Goal: Transaction & Acquisition: Obtain resource

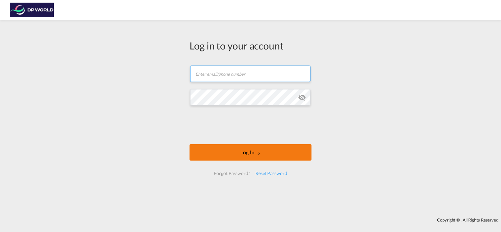
type input "[PERSON_NAME][EMAIL_ADDRESS][PERSON_NAME][DOMAIN_NAME]"
click at [249, 155] on button "Log In" at bounding box center [250, 152] width 122 height 16
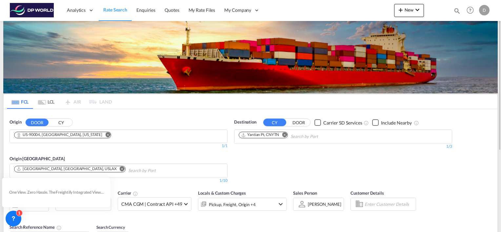
click at [105, 135] on md-icon "Remove" at bounding box center [107, 134] width 5 height 5
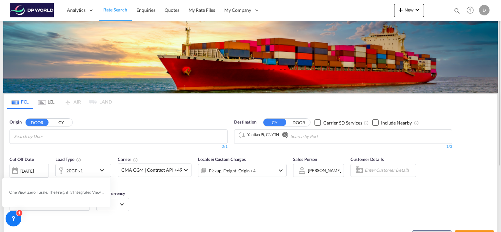
click at [283, 134] on md-icon "Remove" at bounding box center [284, 134] width 5 height 5
click at [137, 132] on md-chips at bounding box center [118, 137] width 217 height 14
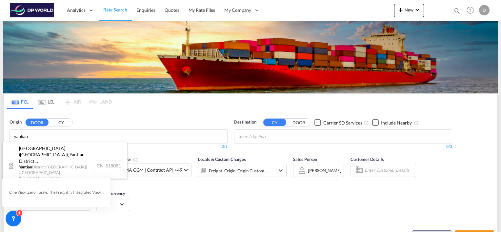
type input "yantian"
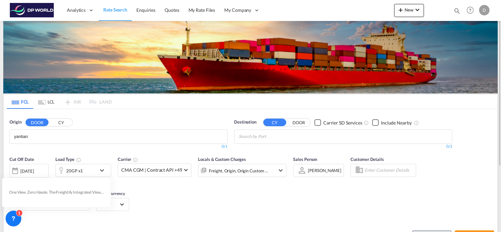
click at [62, 126] on button "CY" at bounding box center [61, 123] width 23 height 8
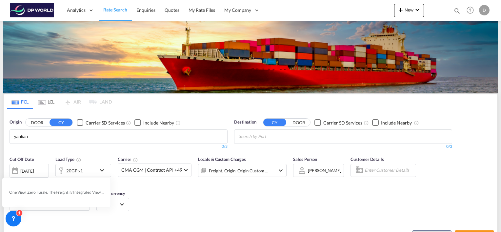
click at [56, 138] on body "Analytics Dashboard Rate Search Enquiries Quotes My Rate Files My Company" at bounding box center [250, 116] width 501 height 232
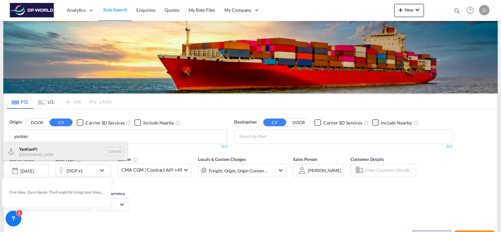
click at [55, 149] on div "Yantian Pt China CNYTN" at bounding box center [65, 152] width 125 height 20
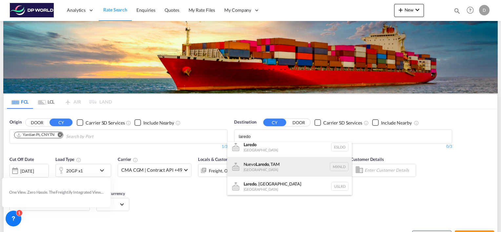
scroll to position [6, 0]
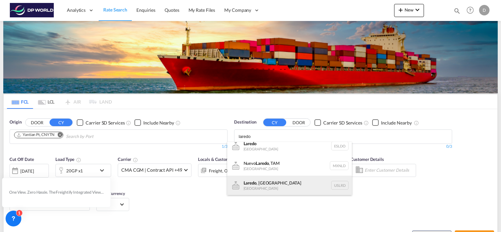
type input "laredo"
click at [289, 189] on div "[GEOGRAPHIC_DATA] , [GEOGRAPHIC_DATA] [GEOGRAPHIC_DATA] USLRD" at bounding box center [289, 186] width 125 height 20
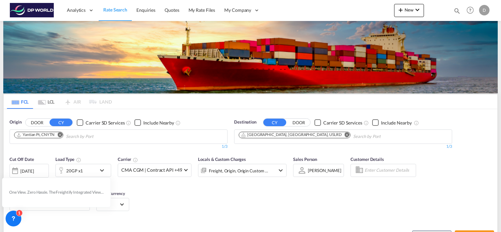
scroll to position [0, 0]
drag, startPoint x: 186, startPoint y: 184, endPoint x: 115, endPoint y: 176, distance: 71.2
click at [104, 172] on md-icon "icon-chevron-down" at bounding box center [103, 171] width 11 height 8
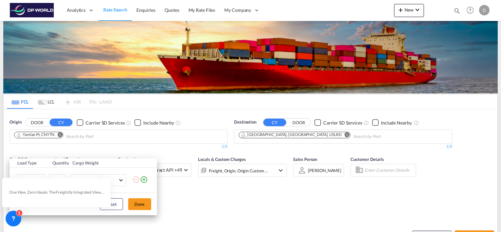
click at [226, 204] on div "Load Type Quantity Cargo Weight 20GP 20GP 40GP 40HC 45HC 20RE 40RE 40HR 20OT 40…" at bounding box center [250, 116] width 501 height 232
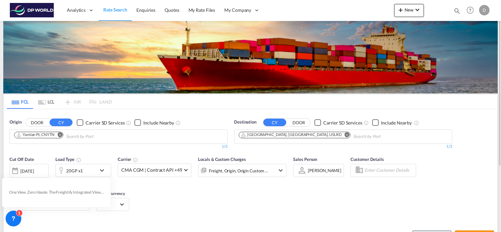
click at [96, 170] on div "20GP x1" at bounding box center [83, 170] width 56 height 13
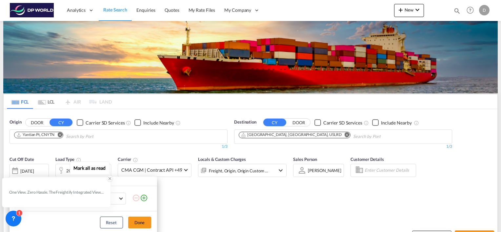
click at [109, 180] on icon at bounding box center [110, 178] width 5 height 5
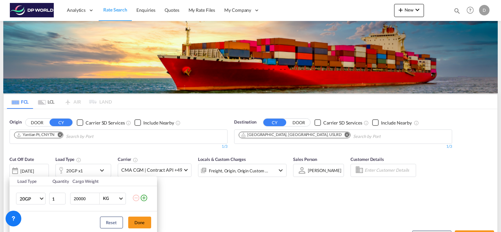
click at [224, 209] on div "Load Type Quantity Cargo Weight 20GP 20GP 40GP 40HC 45HC 20RE 40RE 40HR 20OT 40…" at bounding box center [250, 116] width 501 height 232
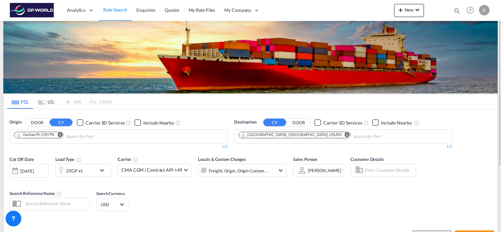
click at [34, 173] on div "[DATE]" at bounding box center [26, 171] width 13 height 6
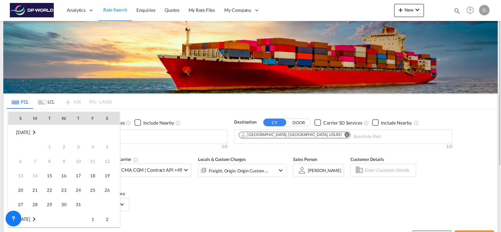
scroll to position [261, 0]
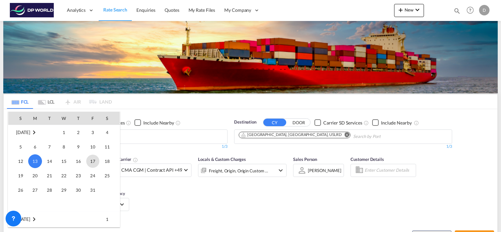
click at [89, 160] on span "17" at bounding box center [92, 161] width 13 height 13
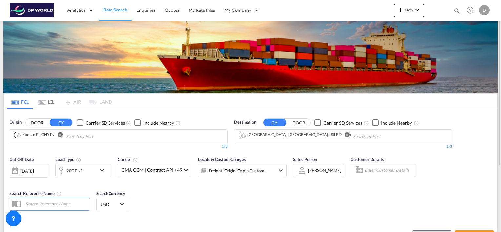
click at [19, 172] on div at bounding box center [15, 170] width 10 height 13
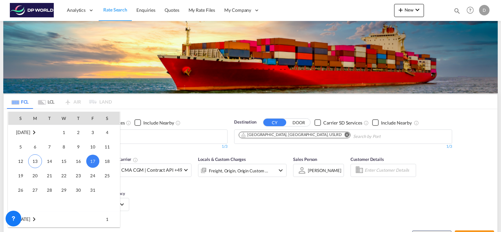
click at [170, 199] on div at bounding box center [250, 116] width 501 height 232
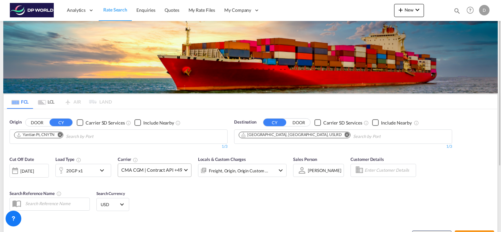
click at [167, 168] on span "CMA CGM | Contract API +49" at bounding box center [151, 170] width 61 height 7
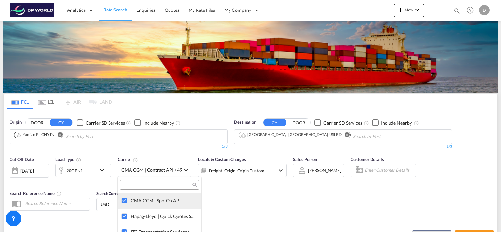
scroll to position [0, 0]
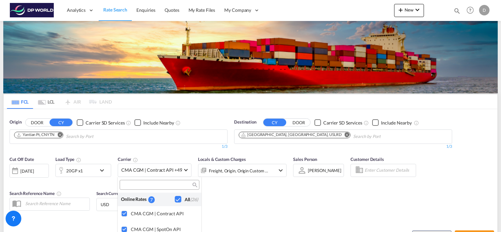
click at [244, 205] on md-backdrop at bounding box center [250, 116] width 501 height 232
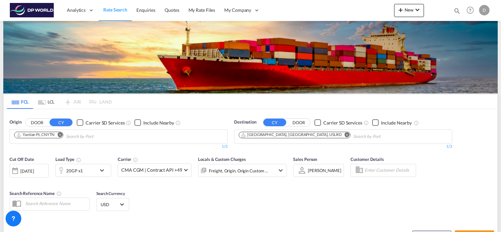
scroll to position [66, 0]
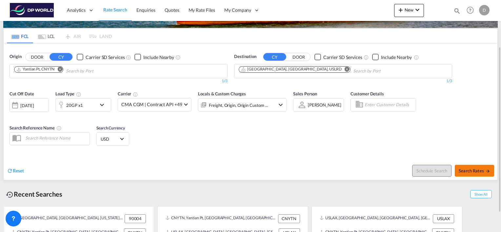
click at [470, 172] on span "Search Rates" at bounding box center [474, 170] width 31 height 5
type input "CNYTN to USLRD / [DATE]"
